Goal: Check status: Check status

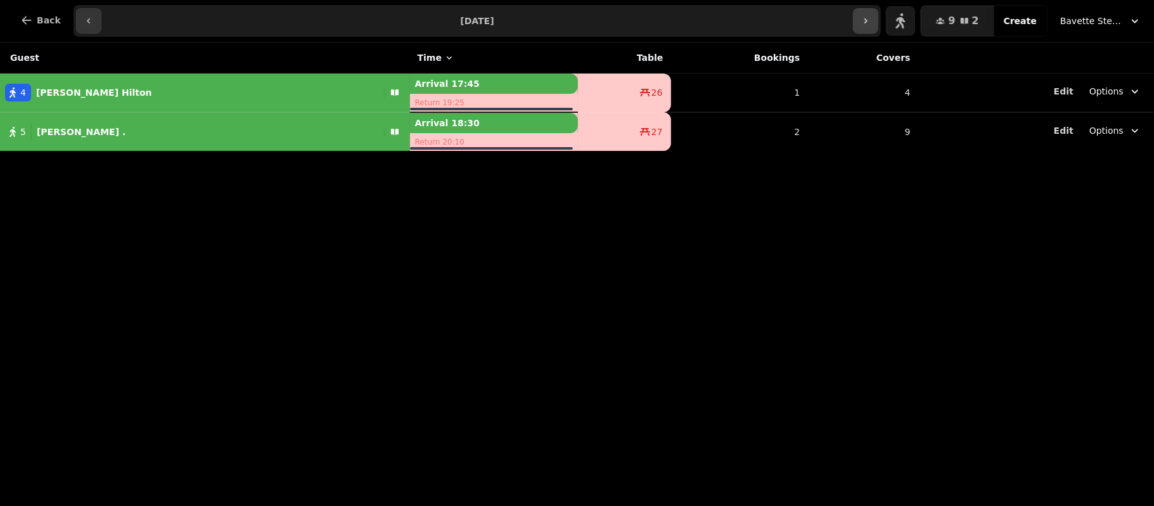
click at [871, 25] on icon "button" at bounding box center [866, 21] width 10 height 10
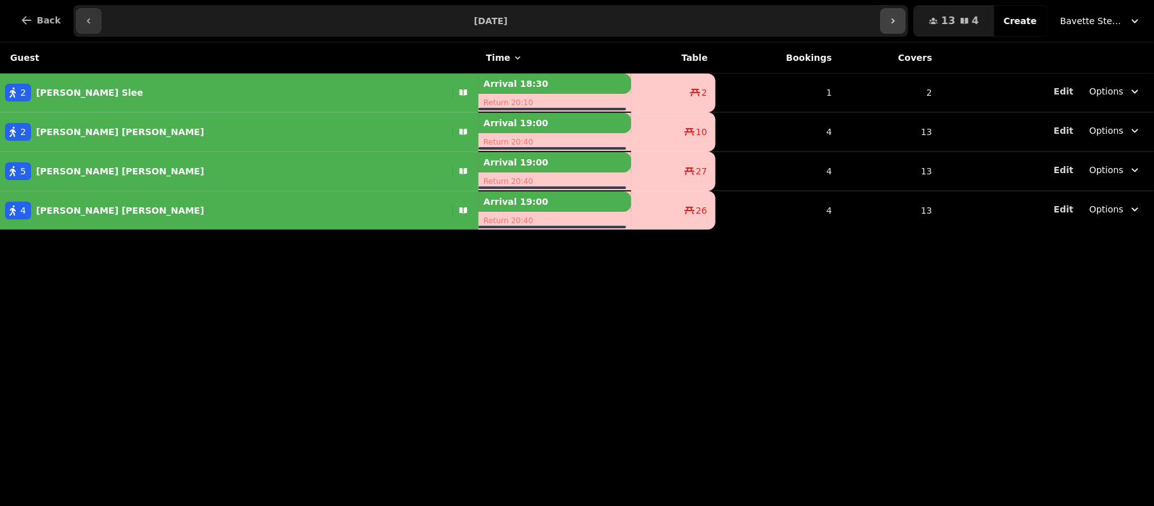
click at [903, 11] on button "button" at bounding box center [892, 20] width 25 height 25
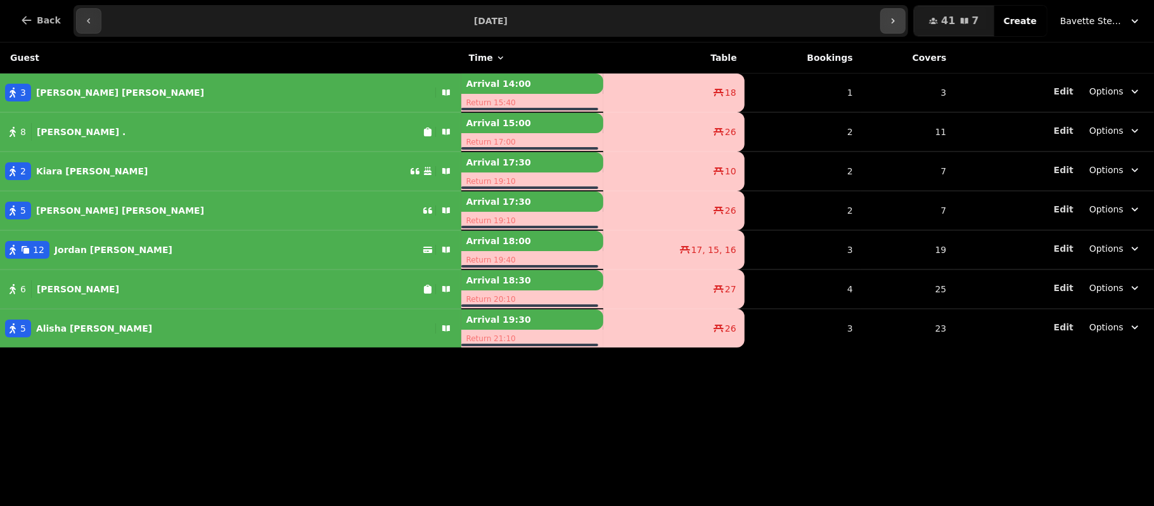
click at [903, 11] on button "button" at bounding box center [892, 20] width 25 height 25
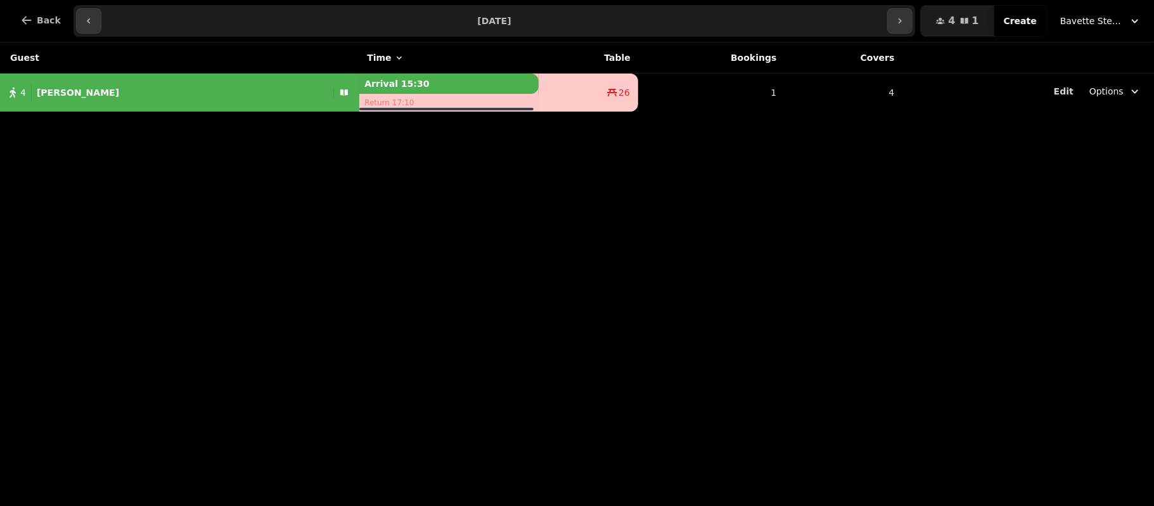
click at [104, 24] on input "**********" at bounding box center [495, 21] width 782 height 20
click at [76, 23] on button "button" at bounding box center [88, 20] width 25 height 25
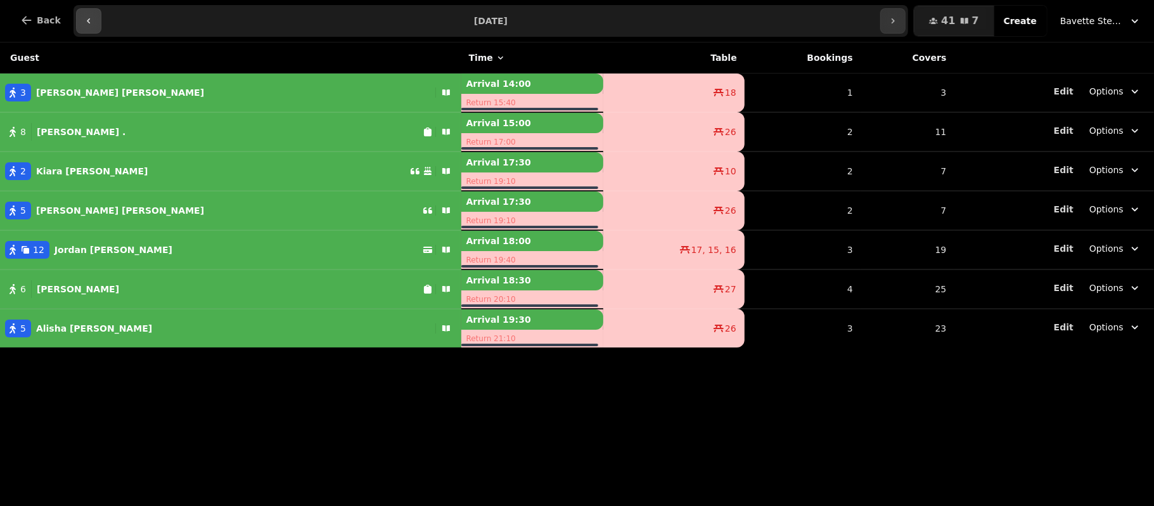
click at [76, 23] on button "button" at bounding box center [88, 20] width 25 height 25
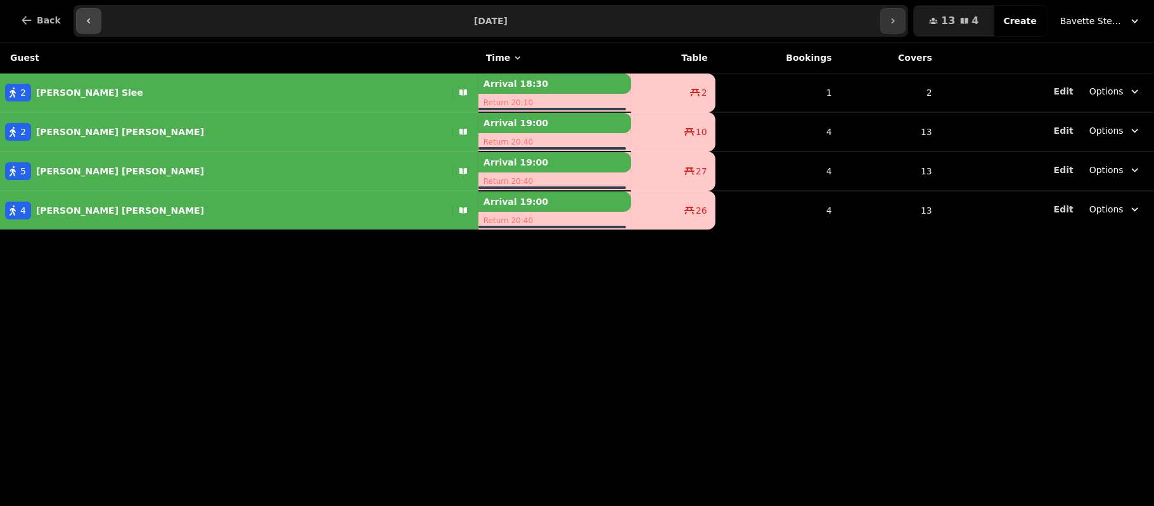
click at [76, 23] on button "button" at bounding box center [88, 20] width 25 height 25
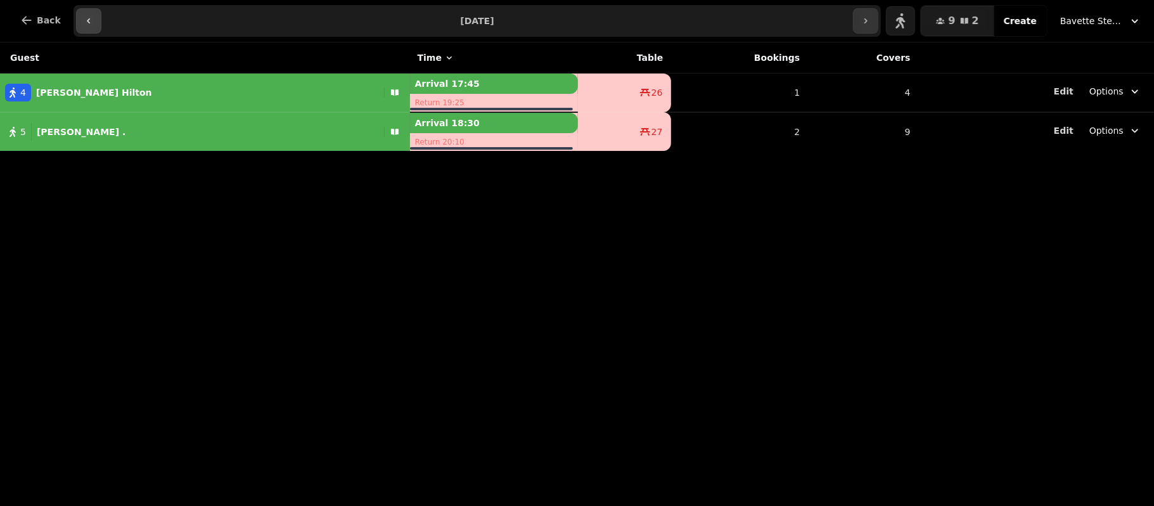
click at [76, 23] on button "button" at bounding box center [88, 20] width 25 height 25
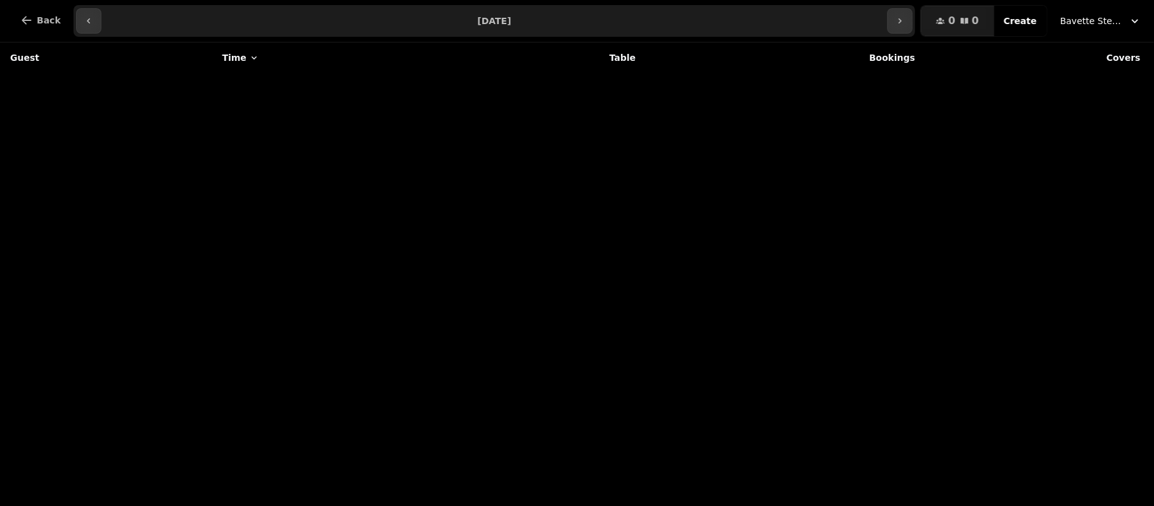
click at [1071, 13] on button "Bavette Steakhouse - [PERSON_NAME]" at bounding box center [1101, 21] width 96 height 23
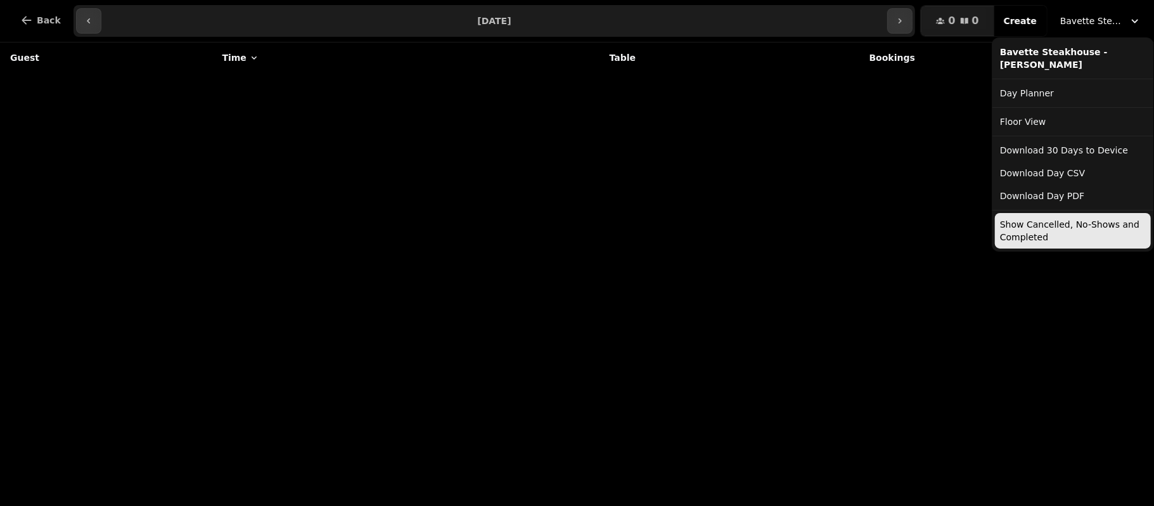
click at [1043, 227] on button "Show Cancelled, No-Shows and Completed" at bounding box center [1073, 230] width 156 height 35
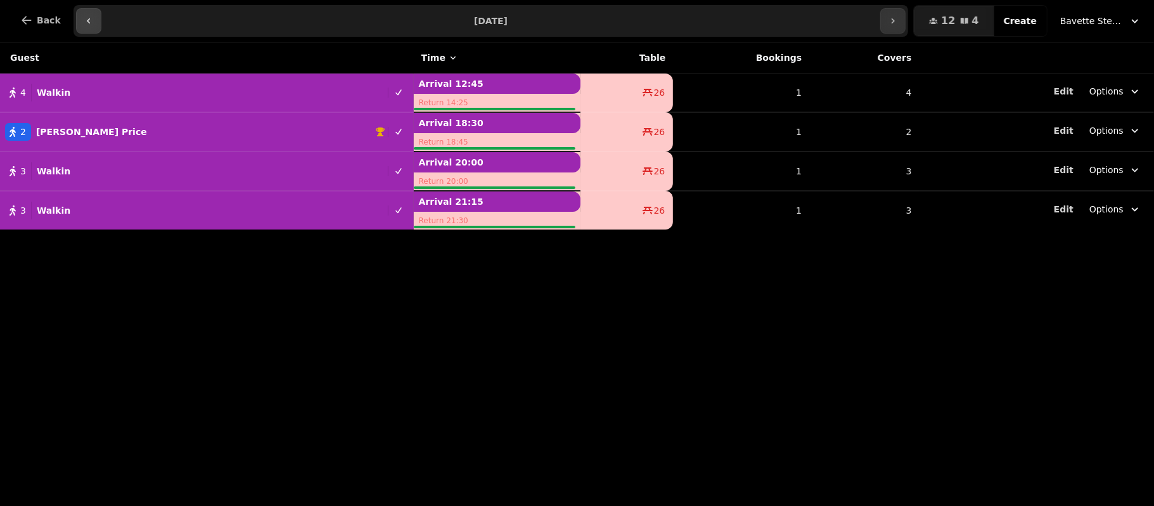
click at [77, 23] on button "button" at bounding box center [88, 20] width 25 height 25
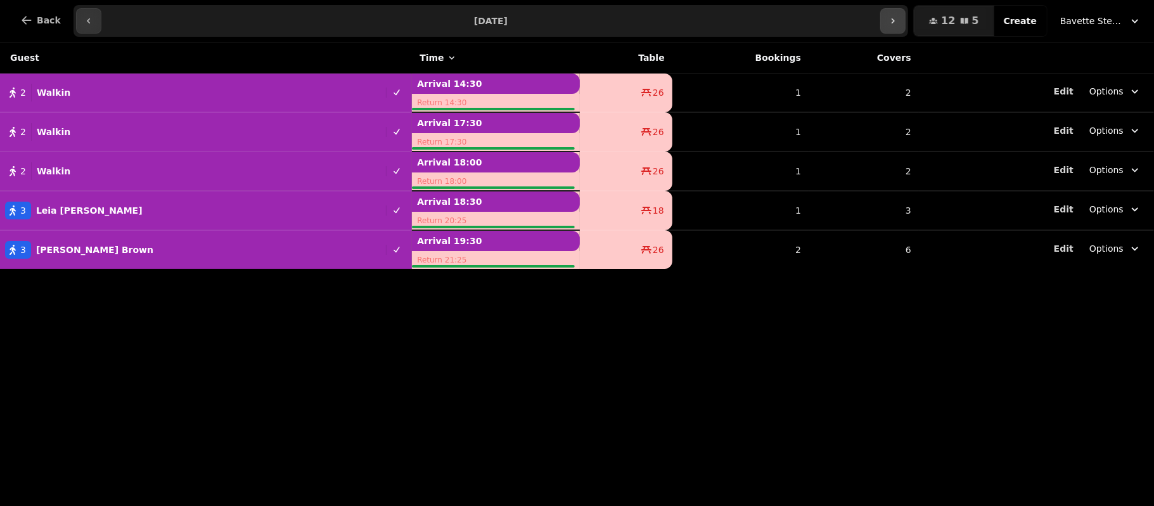
click at [896, 20] on button "button" at bounding box center [892, 20] width 25 height 25
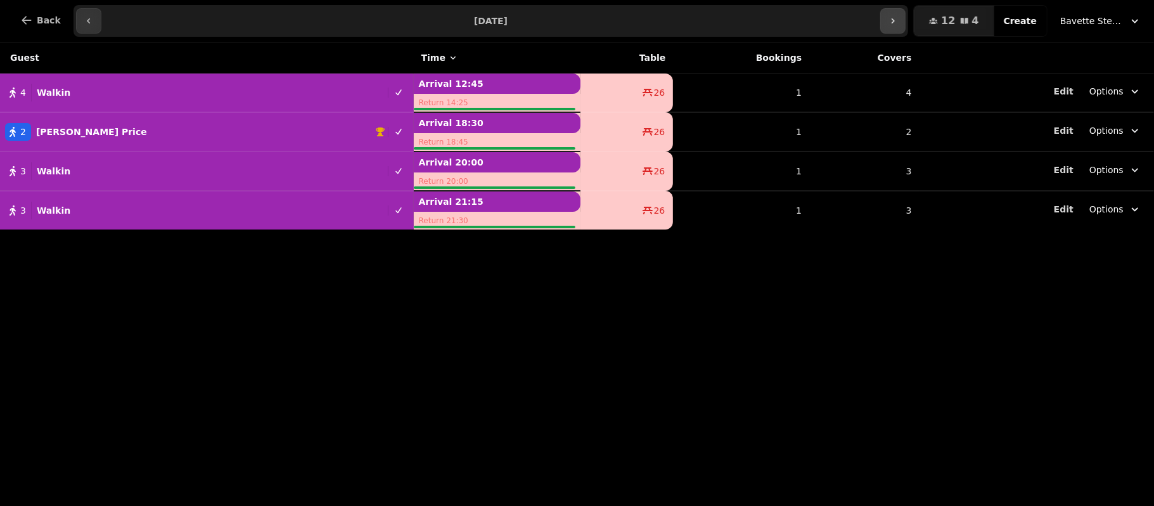
click at [896, 20] on button "button" at bounding box center [892, 20] width 25 height 25
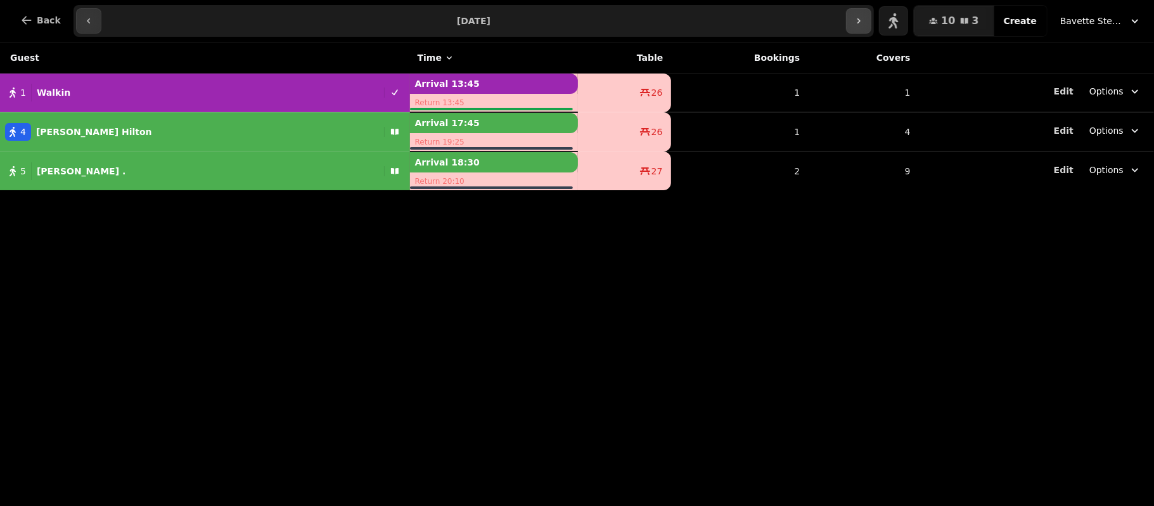
click at [896, 20] on button "button" at bounding box center [893, 20] width 29 height 29
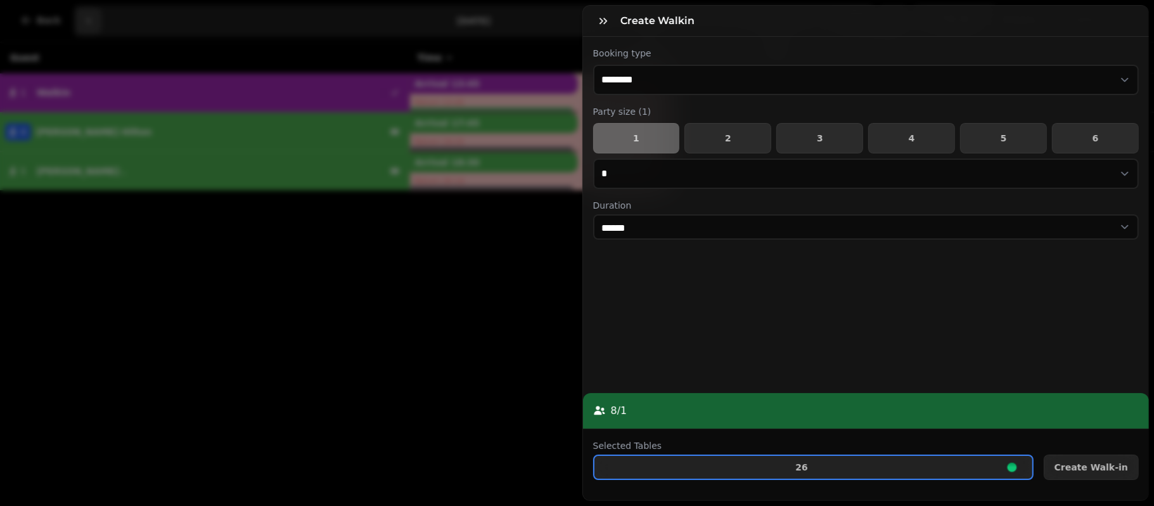
click at [567, 27] on div "**********" at bounding box center [577, 263] width 1154 height 486
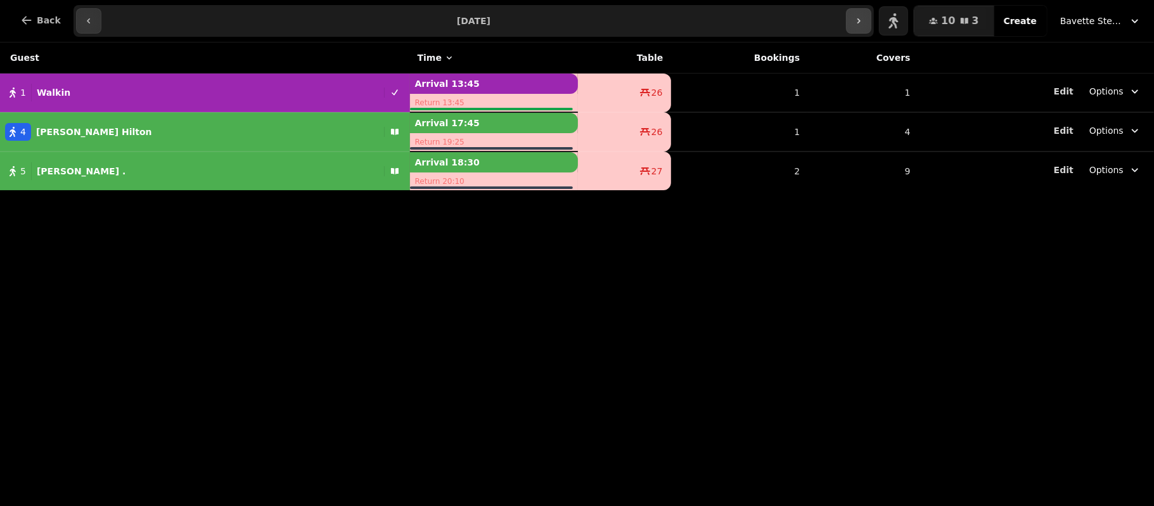
click at [868, 11] on button "button" at bounding box center [858, 20] width 25 height 25
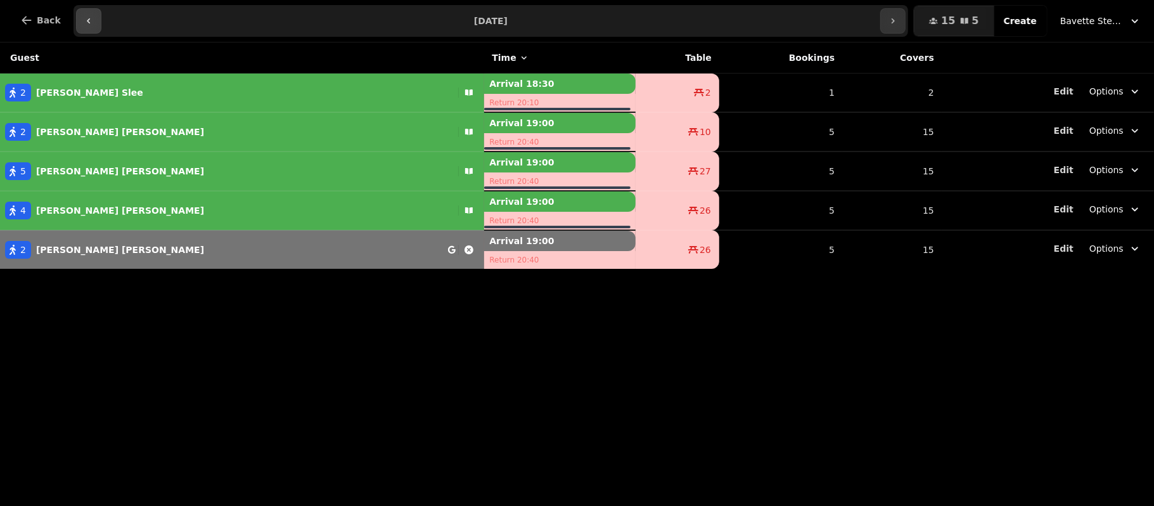
click at [84, 19] on icon "button" at bounding box center [89, 21] width 10 height 10
type input "**********"
